Goal: Task Accomplishment & Management: Manage account settings

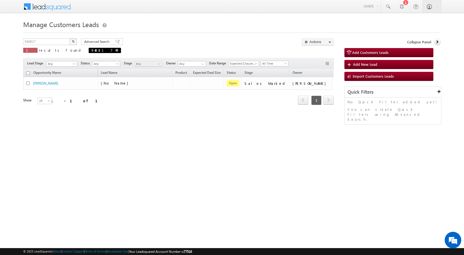
click at [115, 51] on span at bounding box center [116, 50] width 3 height 3
type input "Search Customers Leads"
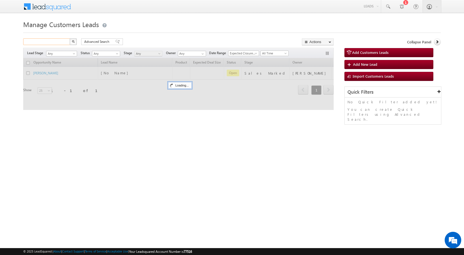
click at [64, 43] on input "text" at bounding box center [46, 41] width 47 height 7
paste input "951216"
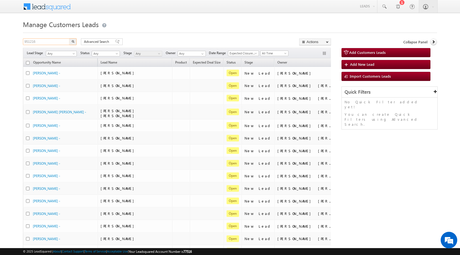
type input "951216"
click at [73, 42] on img "button" at bounding box center [73, 41] width 3 height 3
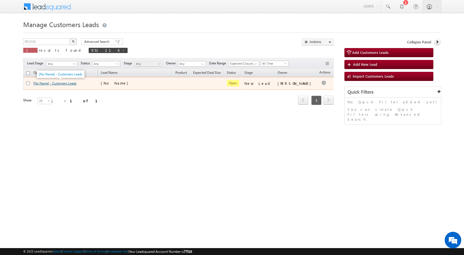
click at [61, 84] on link "[No Name] - Customers Leads" at bounding box center [54, 83] width 43 height 4
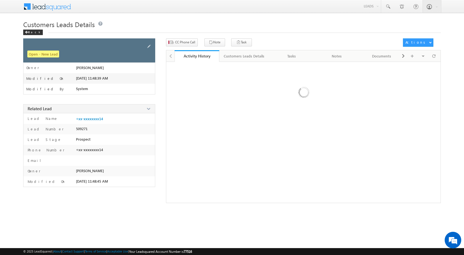
click at [149, 46] on span at bounding box center [149, 46] width 6 height 6
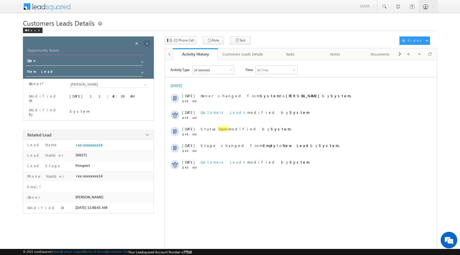
click at [42, 49] on input "Opportunity Name" at bounding box center [84, 51] width 117 height 8
type input "Ambala Bhat"
click at [41, 74] on input "New Lead" at bounding box center [84, 72] width 117 height 9
click at [62, 80] on link "Sales Marked" at bounding box center [84, 80] width 117 height 6
type input "Sales Marked"
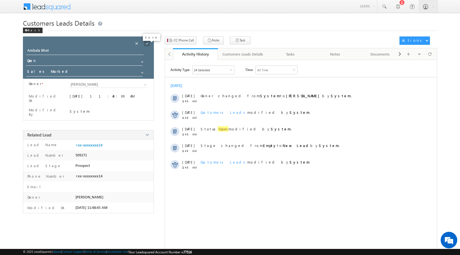
click at [145, 44] on span at bounding box center [147, 43] width 6 height 6
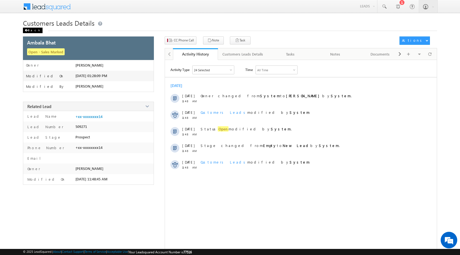
click at [34, 32] on div "Back" at bounding box center [33, 31] width 20 height 6
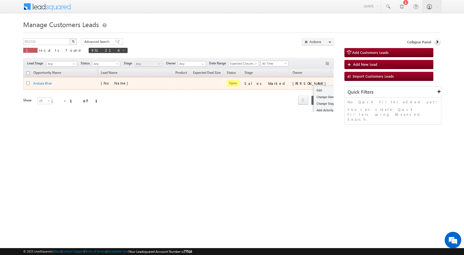
click at [334, 83] on div "Edit Change Owner Change Stage Add Activity Add Task Delete" at bounding box center [338, 83] width 9 height 7
click at [314, 91] on link "Edit" at bounding box center [328, 90] width 28 height 7
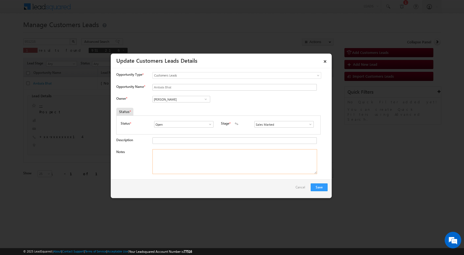
click at [175, 167] on textarea "Notes" at bounding box center [234, 161] width 165 height 25
paste textarea "9829251714 / [PERSON_NAME] / LAP Loan / Lv - 8Lac / business purpose / Registry…"
type textarea "9829251714 / [PERSON_NAME] / LAP Loan / Lv - 8Lac / business purpose / Registry…"
click at [177, 98] on input "[PERSON_NAME]" at bounding box center [181, 99] width 58 height 7
paste input "[PERSON_NAME][EMAIL_ADDRESS][DOMAIN_NAME]"
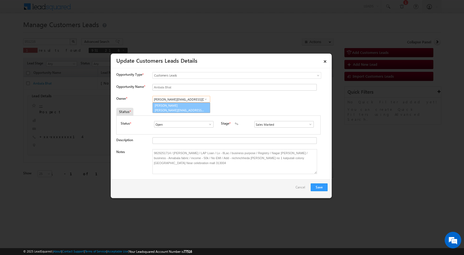
click at [186, 109] on span "[PERSON_NAME][EMAIL_ADDRESS][DOMAIN_NAME]" at bounding box center [180, 110] width 50 height 4
type input "[PERSON_NAME]"
click at [318, 187] on button "Save" at bounding box center [319, 187] width 17 height 8
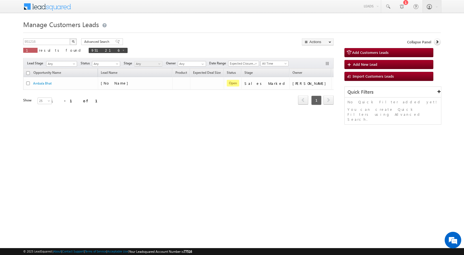
drag, startPoint x: 189, startPoint y: 154, endPoint x: 191, endPoint y: 147, distance: 6.9
click at [194, 153] on div "Manage Customers Leads Customers Leads updated successfully. 951216 X 1 results…" at bounding box center [231, 87] width 417 height 138
drag, startPoint x: 213, startPoint y: 136, endPoint x: 200, endPoint y: 133, distance: 13.9
click at [212, 135] on div "Manage Customers Leads Customers Leads updated successfully. 951216 X 1 results…" at bounding box center [231, 87] width 417 height 138
drag, startPoint x: 202, startPoint y: 110, endPoint x: 199, endPoint y: 107, distance: 4.4
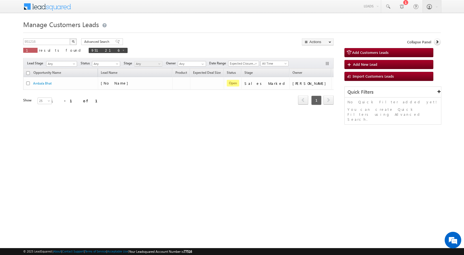
click at [201, 109] on div "Opportunity Name Lead Name Product Expected Deal Size Status Stage Owner Action…" at bounding box center [178, 89] width 310 height 43
